Goal: Task Accomplishment & Management: Use online tool/utility

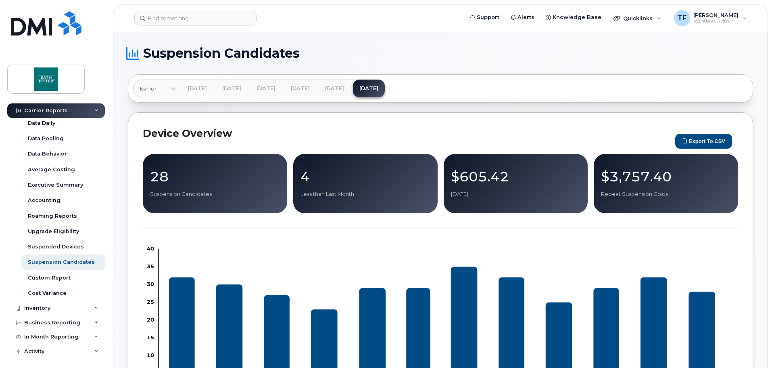
scroll to position [49, 0]
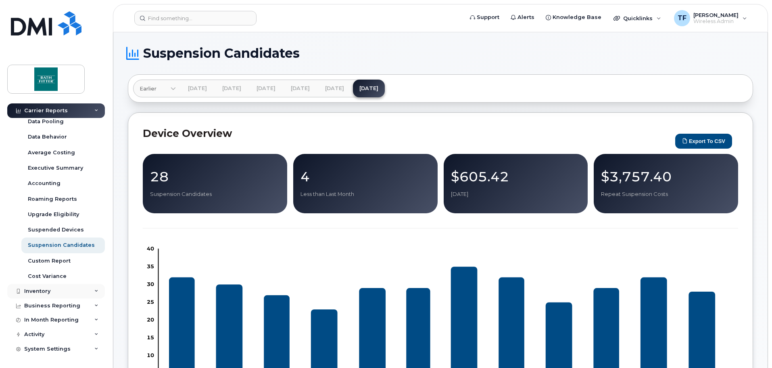
click at [40, 291] on div "Inventory" at bounding box center [37, 291] width 26 height 6
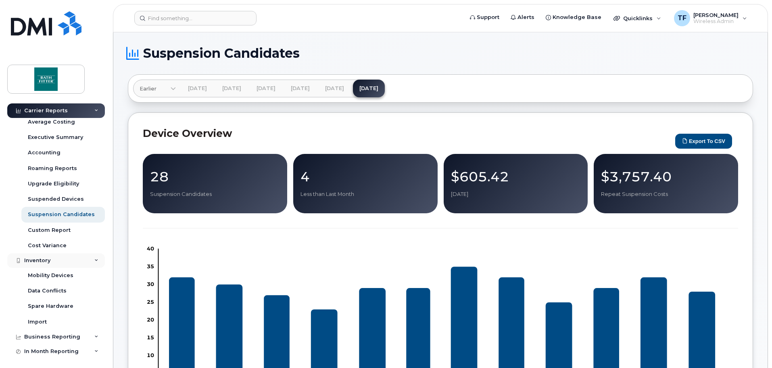
scroll to position [111, 0]
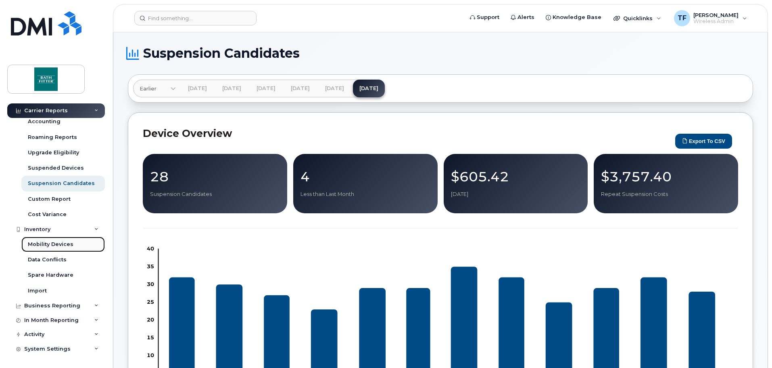
click at [40, 244] on div "Mobility Devices" at bounding box center [51, 243] width 46 height 7
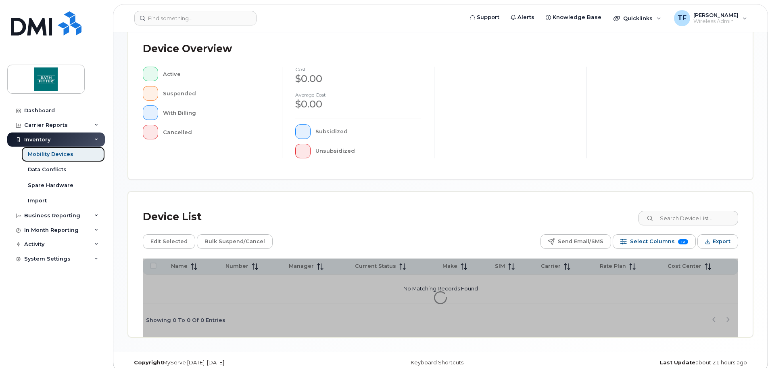
scroll to position [187, 0]
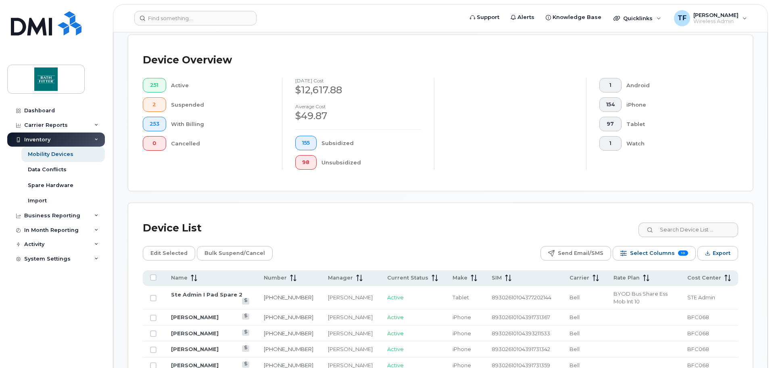
click at [685, 225] on input at bounding box center [688, 229] width 100 height 15
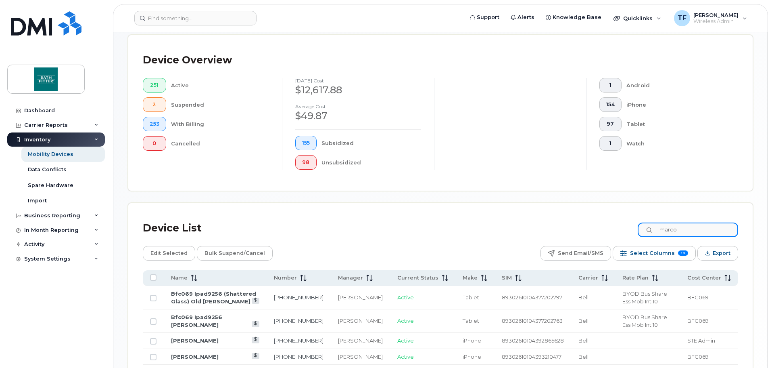
type input "marco"
click at [193, 337] on link "Marco Capone" at bounding box center [195, 340] width 48 height 6
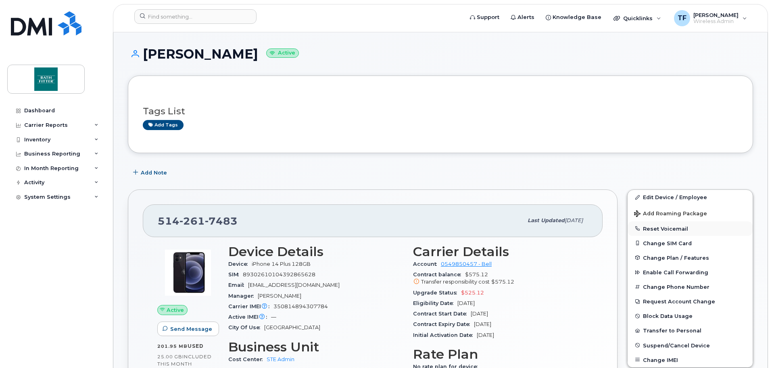
click at [657, 232] on button "Reset Voicemail" at bounding box center [690, 228] width 125 height 15
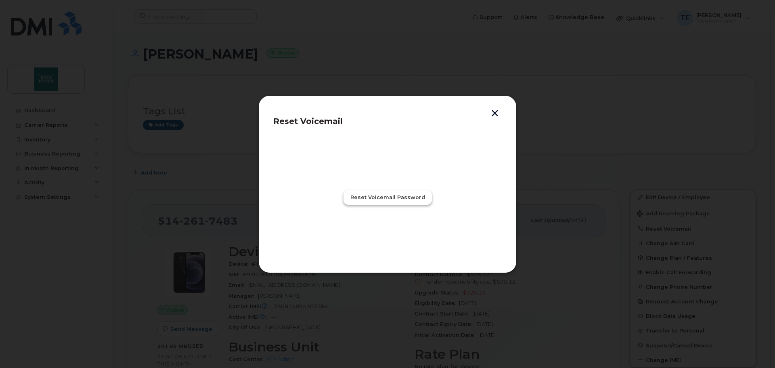
click at [389, 198] on span "Reset Voicemail Password" at bounding box center [387, 197] width 75 height 8
click at [386, 231] on span "Close" at bounding box center [387, 233] width 16 height 8
